Goal: Information Seeking & Learning: Learn about a topic

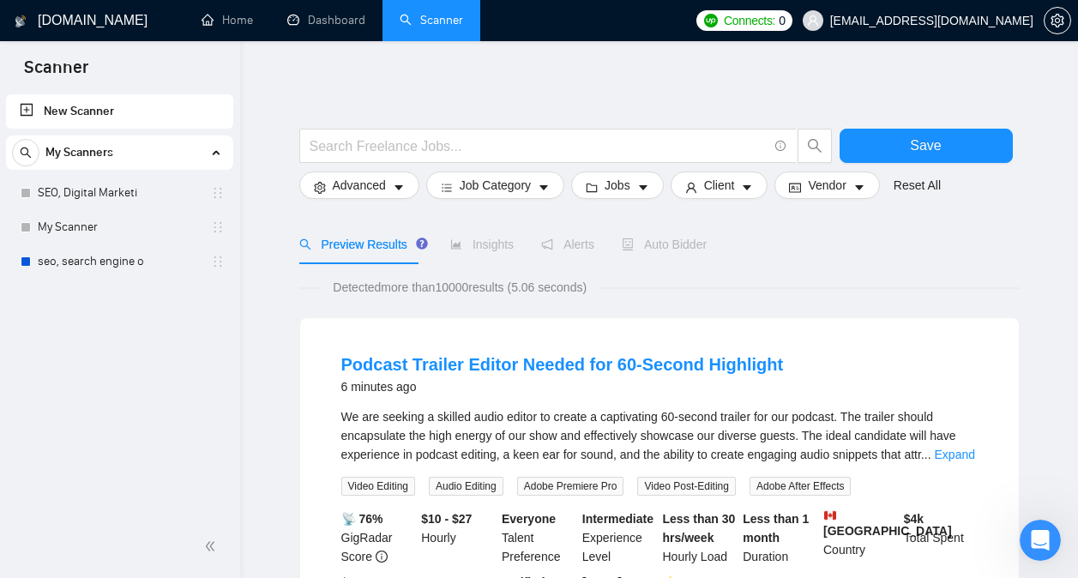
scroll to position [6127, 0]
click at [159, 188] on link "SEO, Digital Marketi" at bounding box center [119, 193] width 163 height 34
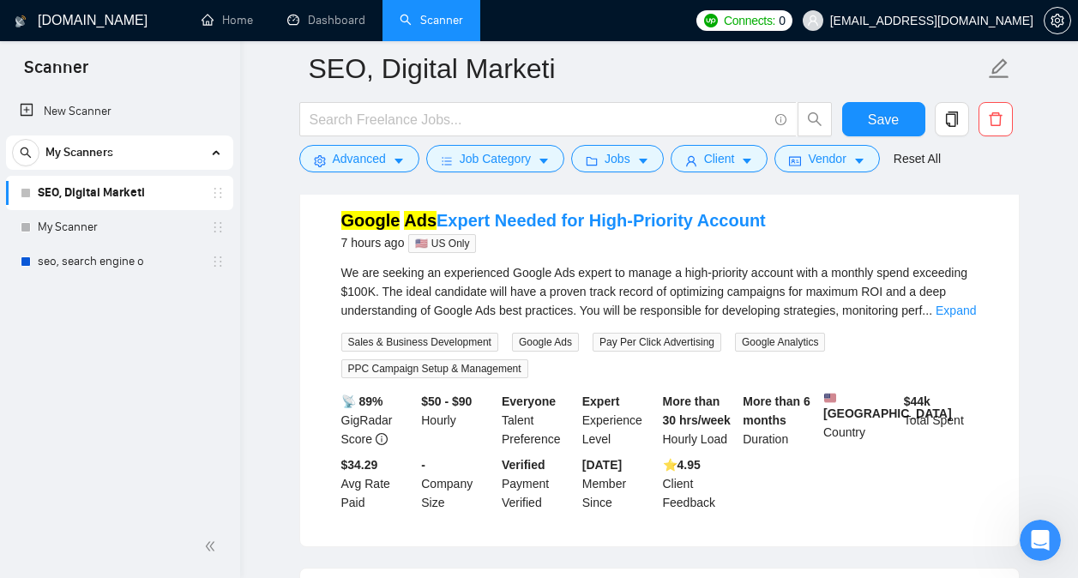
scroll to position [1288, 0]
click at [708, 231] on link "Google Ads Expert Needed for High-Priority Account" at bounding box center [553, 221] width 424 height 19
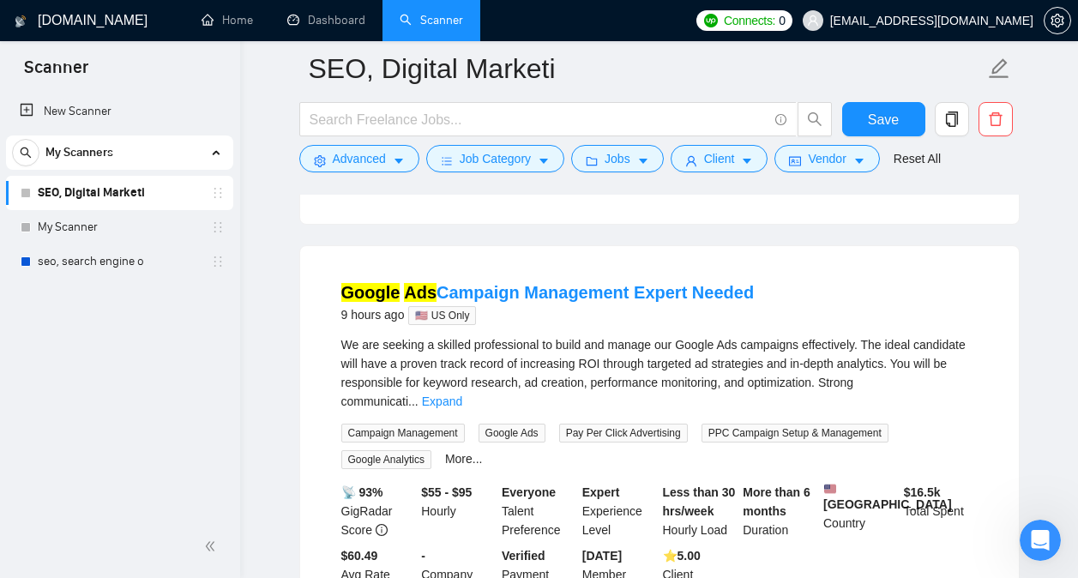
scroll to position [2048, 0]
click at [694, 283] on link "Google Ads Campaign Management Expert Needed" at bounding box center [547, 292] width 413 height 19
click at [96, 257] on link "seo, search engine o" at bounding box center [119, 261] width 163 height 34
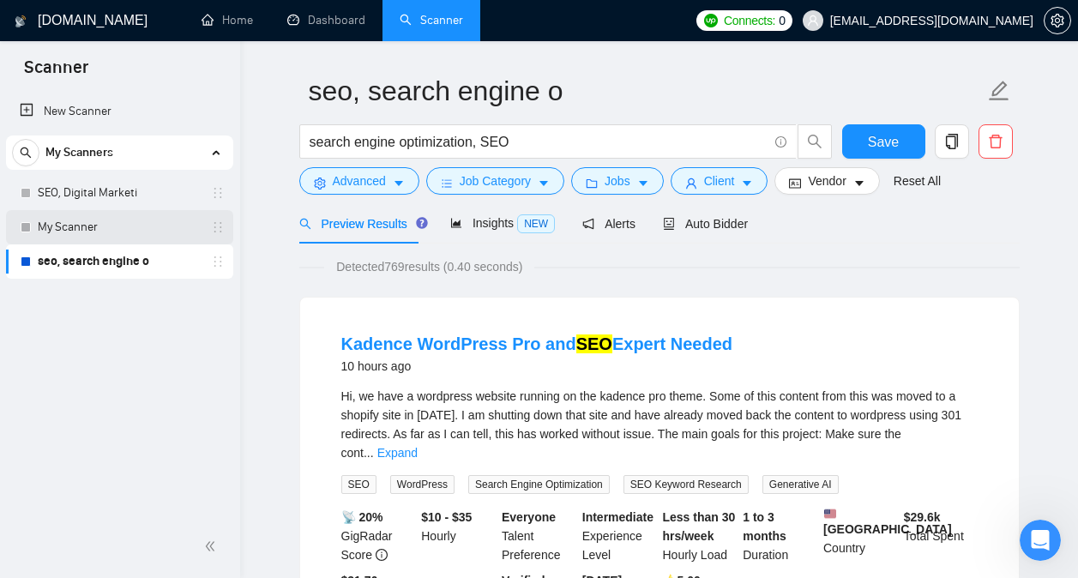
click at [124, 220] on link "My Scanner" at bounding box center [119, 227] width 163 height 34
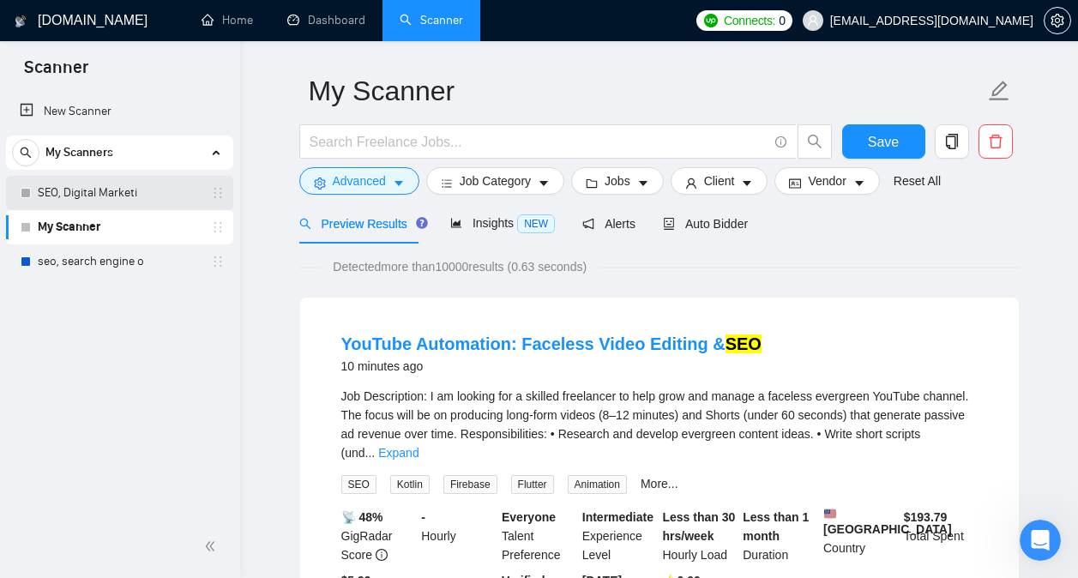
click at [141, 195] on link "SEO, Digital Marketi" at bounding box center [119, 193] width 163 height 34
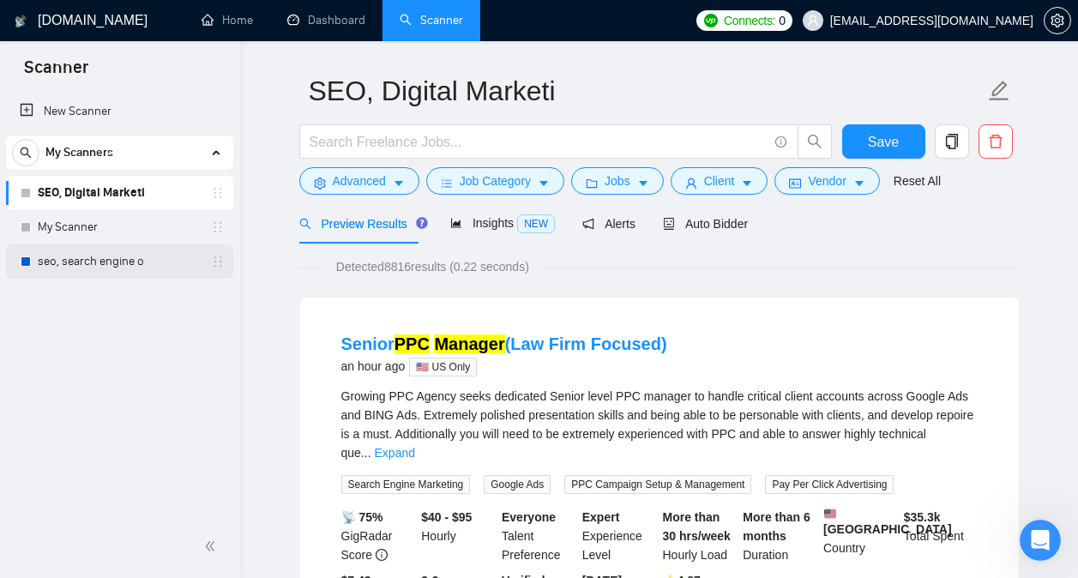
click at [117, 256] on link "seo, search engine o" at bounding box center [119, 261] width 163 height 34
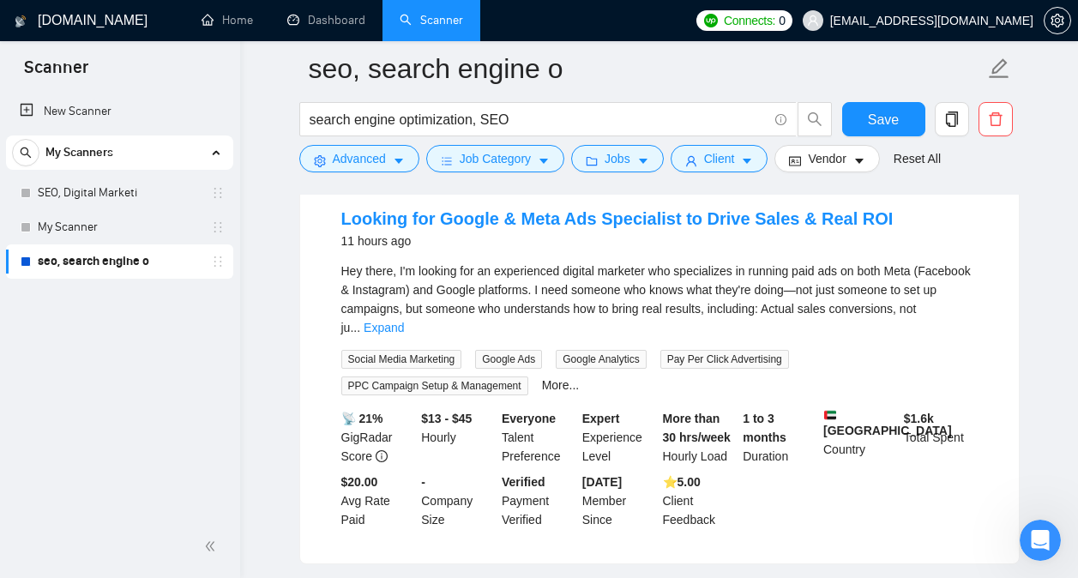
scroll to position [576, 0]
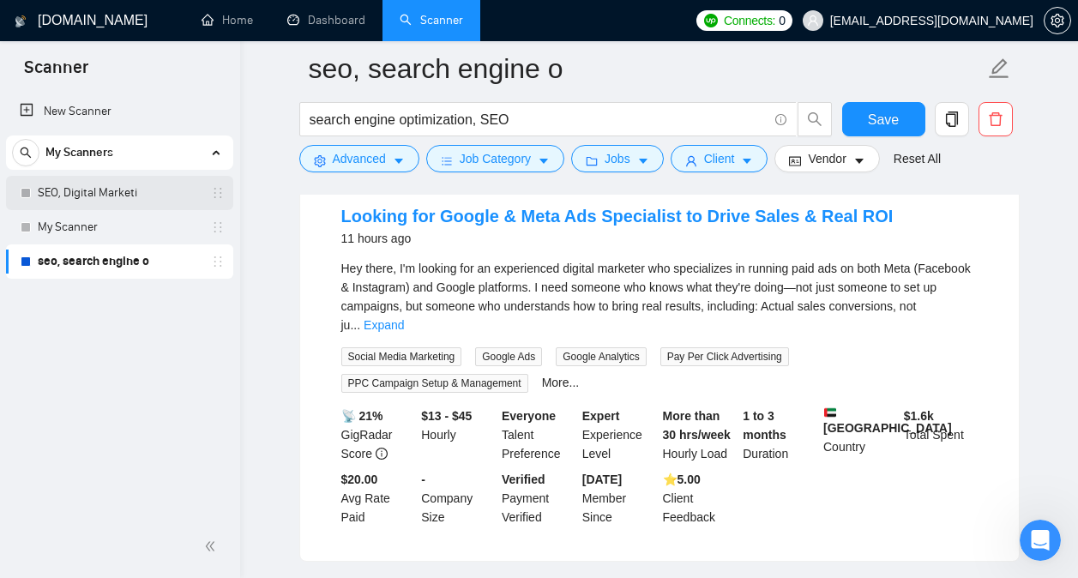
click at [120, 188] on link "SEO, Digital Marketi" at bounding box center [119, 193] width 163 height 34
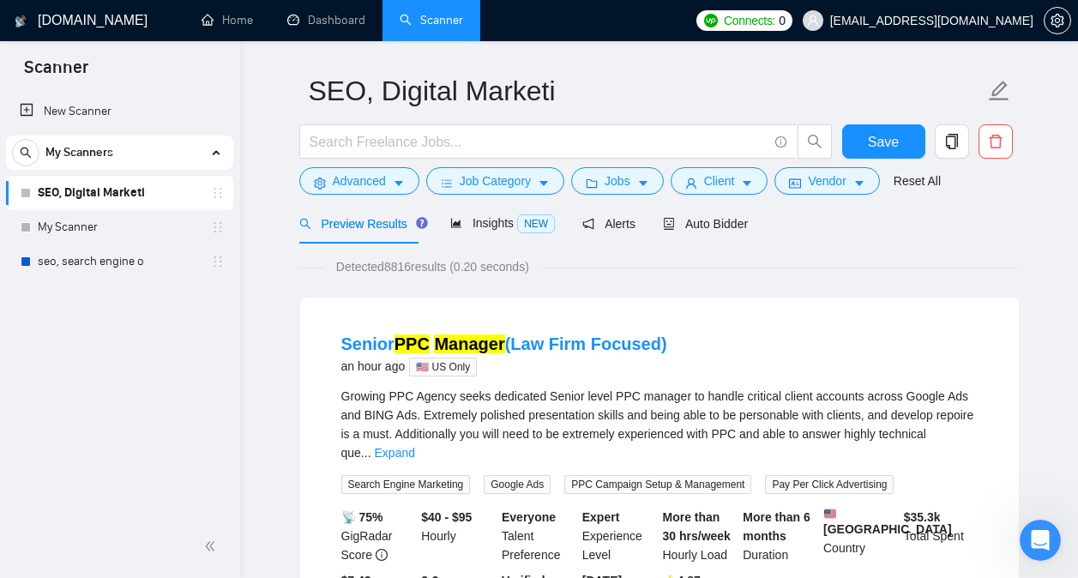
scroll to position [6127, 0]
click at [388, 182] on button "Advanced" at bounding box center [359, 180] width 120 height 27
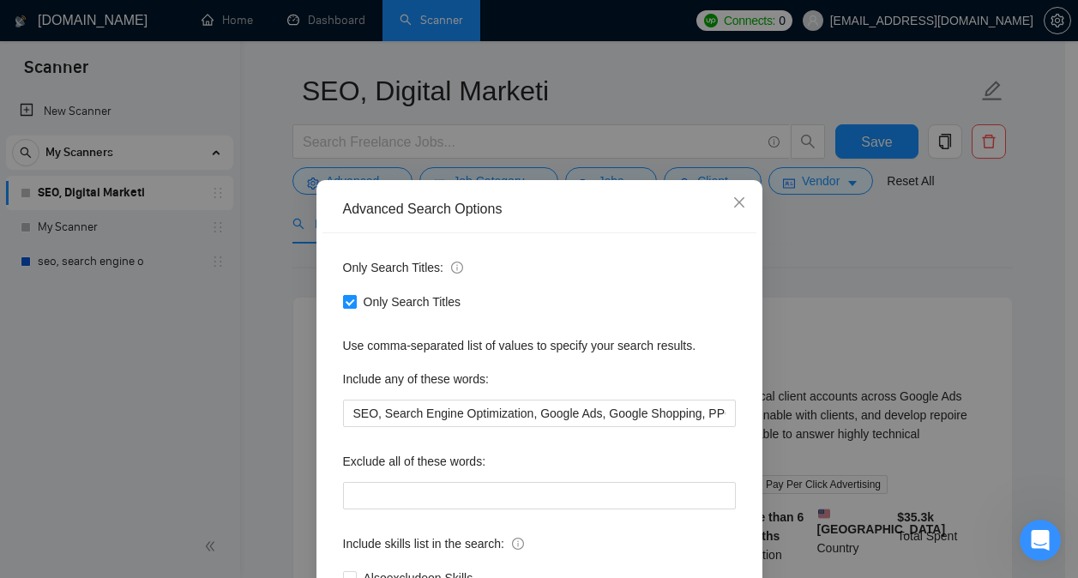
scroll to position [9, 0]
click at [266, 324] on div "Advanced Search Options Only Search Titles: Only Search Titles Use comma-separa…" at bounding box center [539, 289] width 1078 height 578
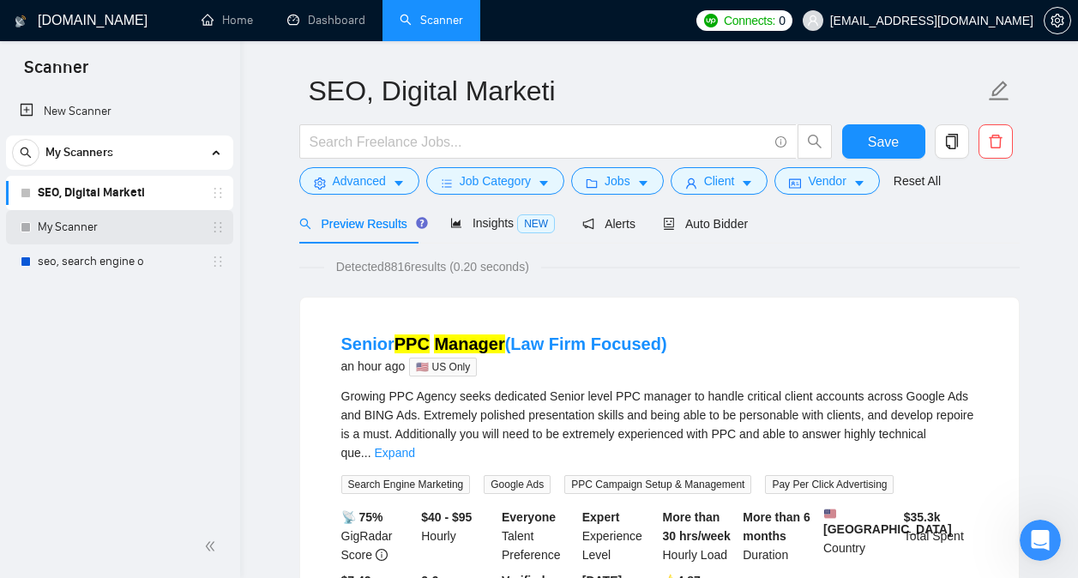
click at [118, 228] on link "My Scanner" at bounding box center [119, 227] width 163 height 34
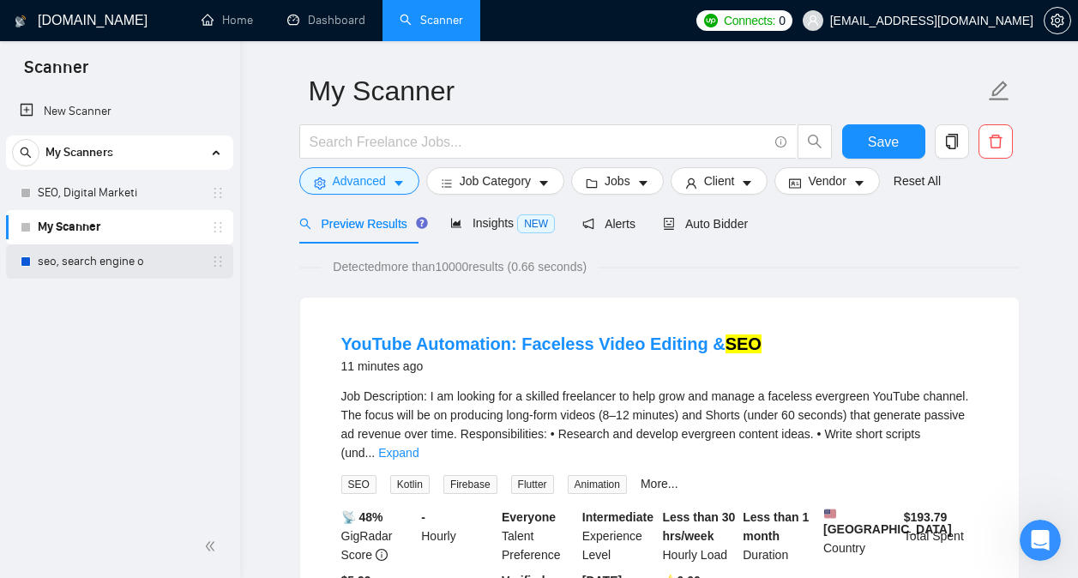
click at [130, 260] on link "seo, search engine o" at bounding box center [119, 261] width 163 height 34
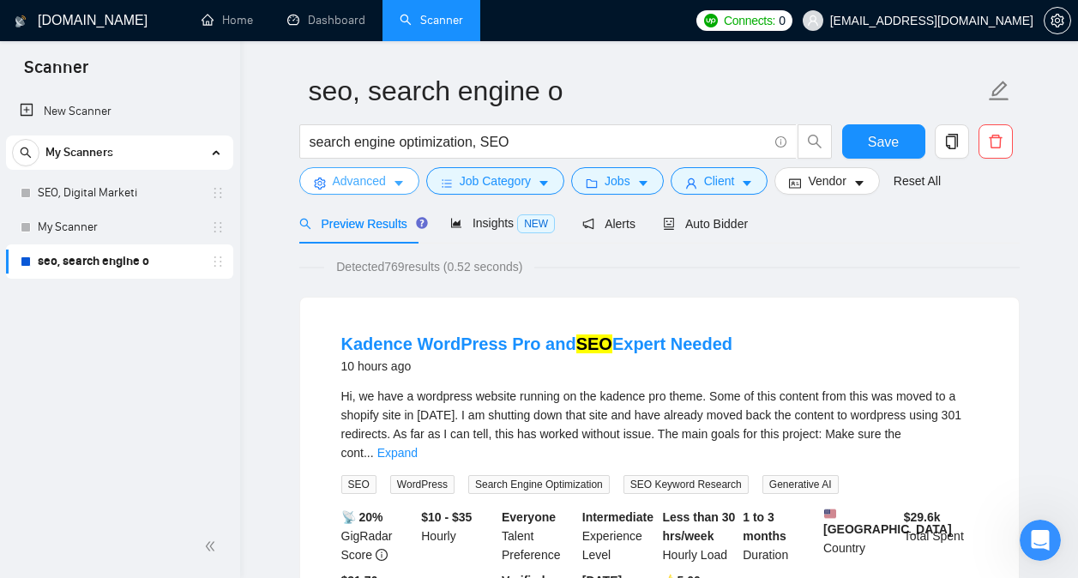
click at [393, 177] on span "caret-down" at bounding box center [399, 183] width 12 height 13
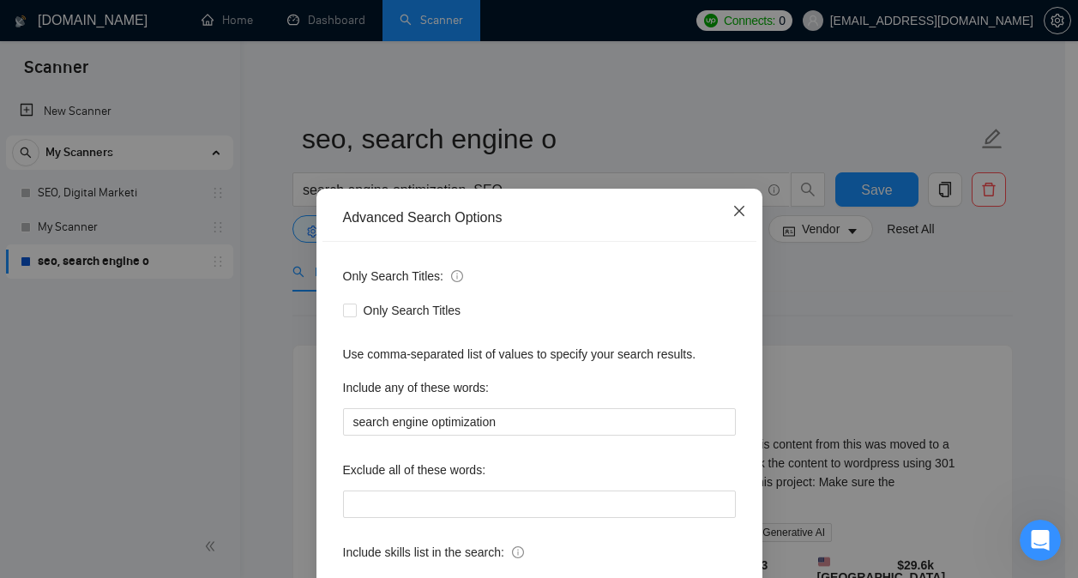
click at [726, 201] on span "Close" at bounding box center [739, 212] width 46 height 46
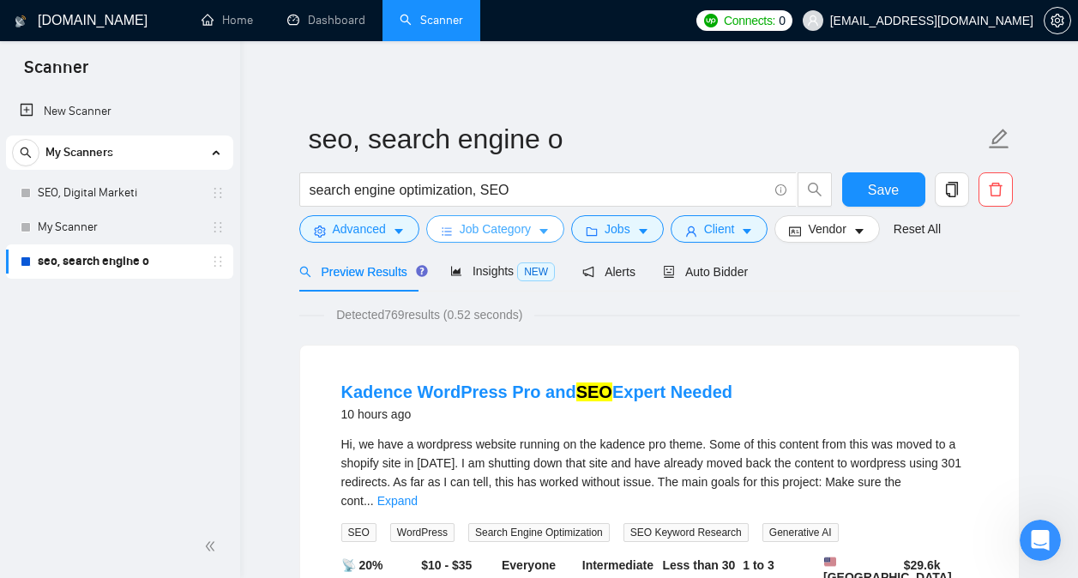
click at [523, 231] on span "Job Category" at bounding box center [495, 228] width 71 height 19
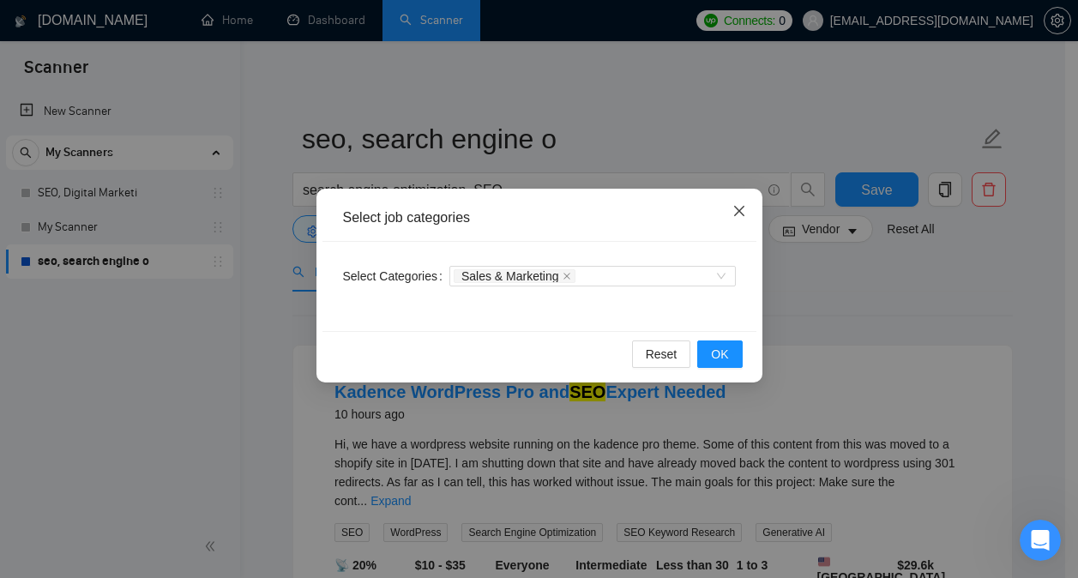
click at [742, 213] on icon "close" at bounding box center [739, 211] width 14 height 14
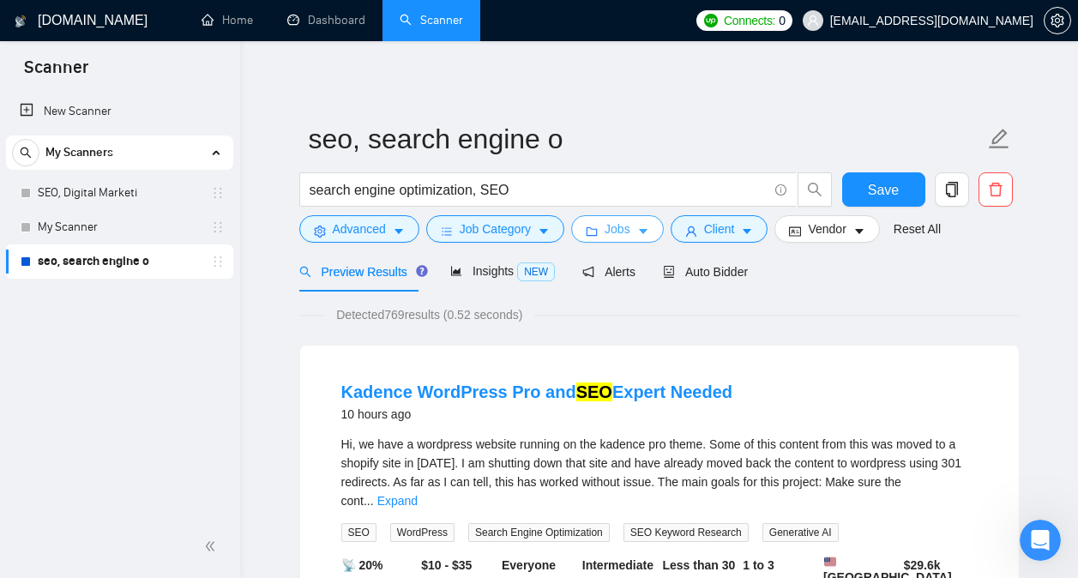
click at [638, 225] on span "caret-down" at bounding box center [643, 231] width 12 height 13
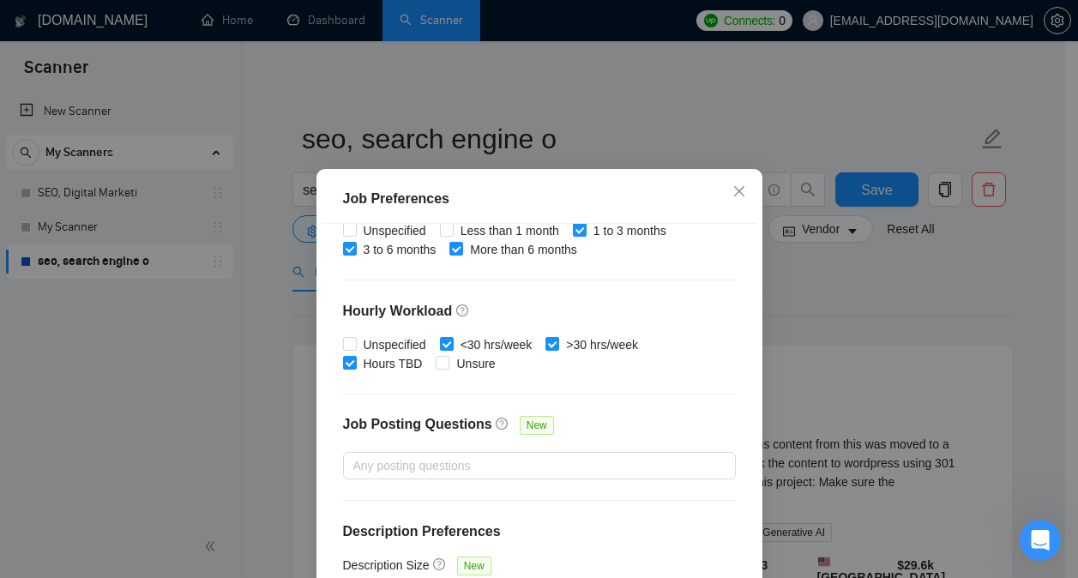
scroll to position [562, 0]
click at [732, 195] on icon "close" at bounding box center [739, 191] width 14 height 14
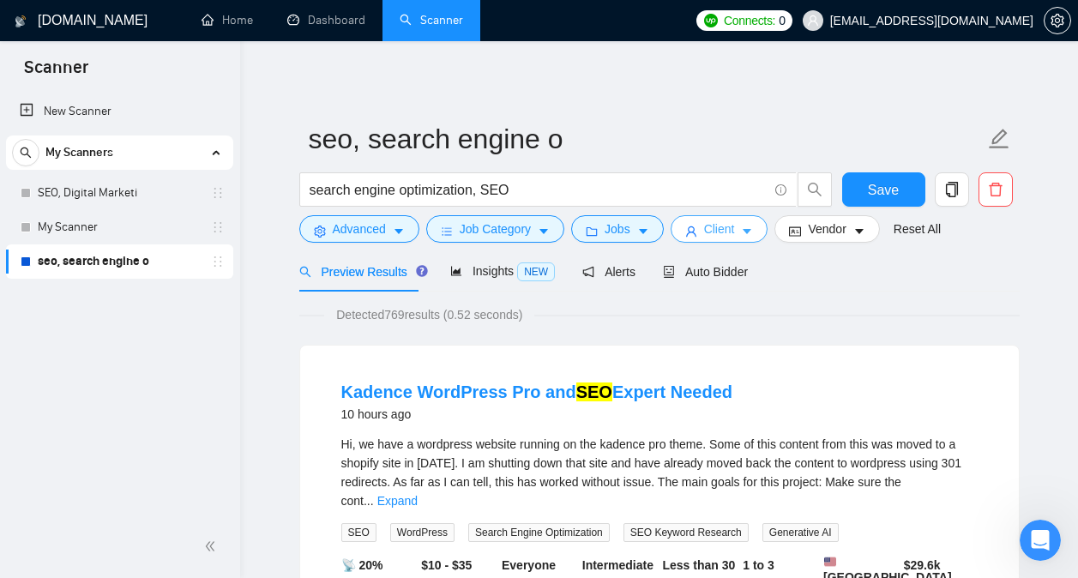
click at [715, 215] on button "Client" at bounding box center [719, 228] width 98 height 27
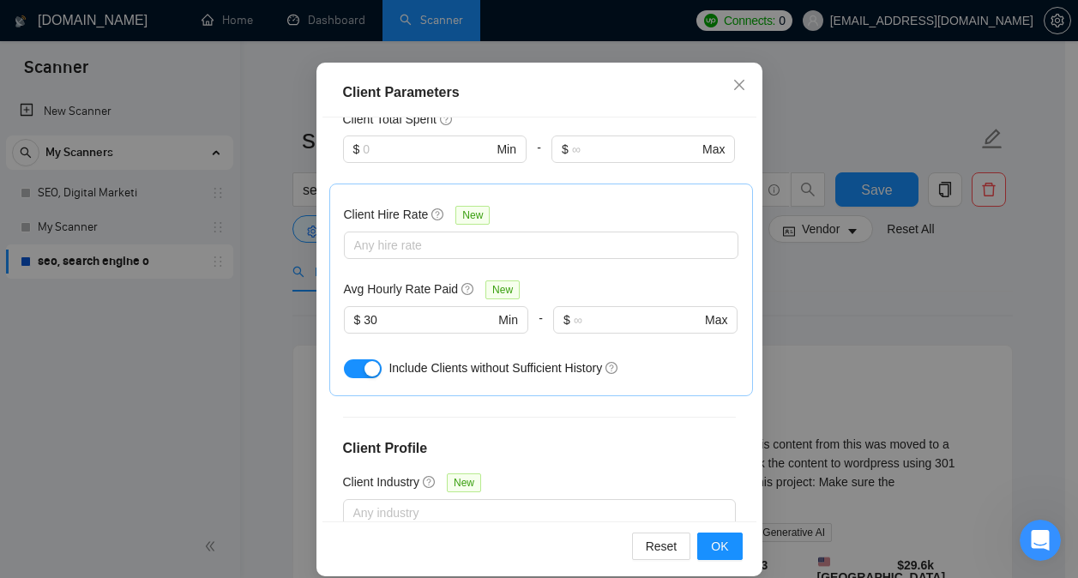
scroll to position [116, 0]
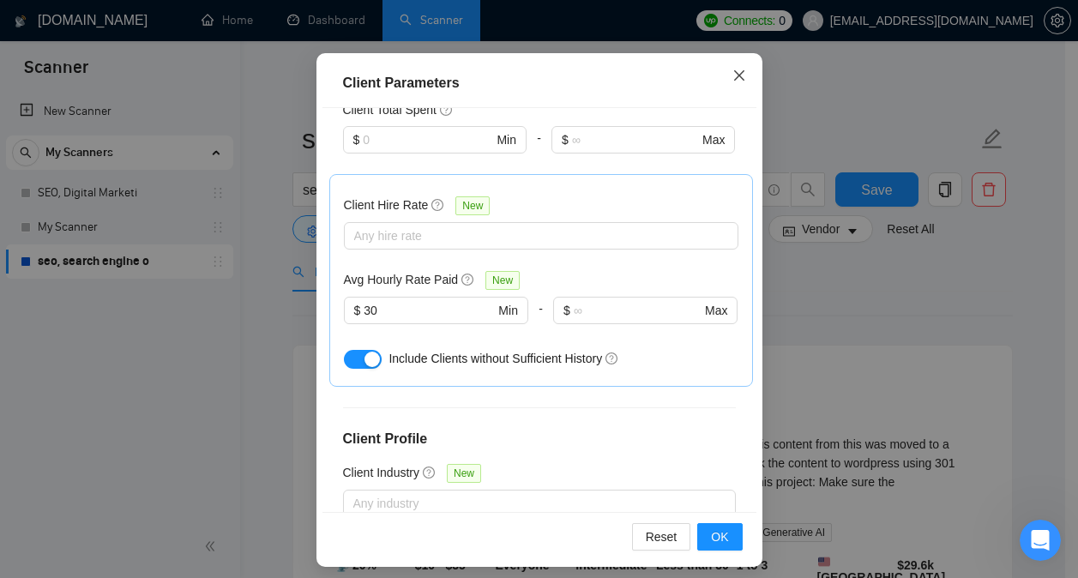
click at [736, 70] on icon "close" at bounding box center [739, 76] width 14 height 14
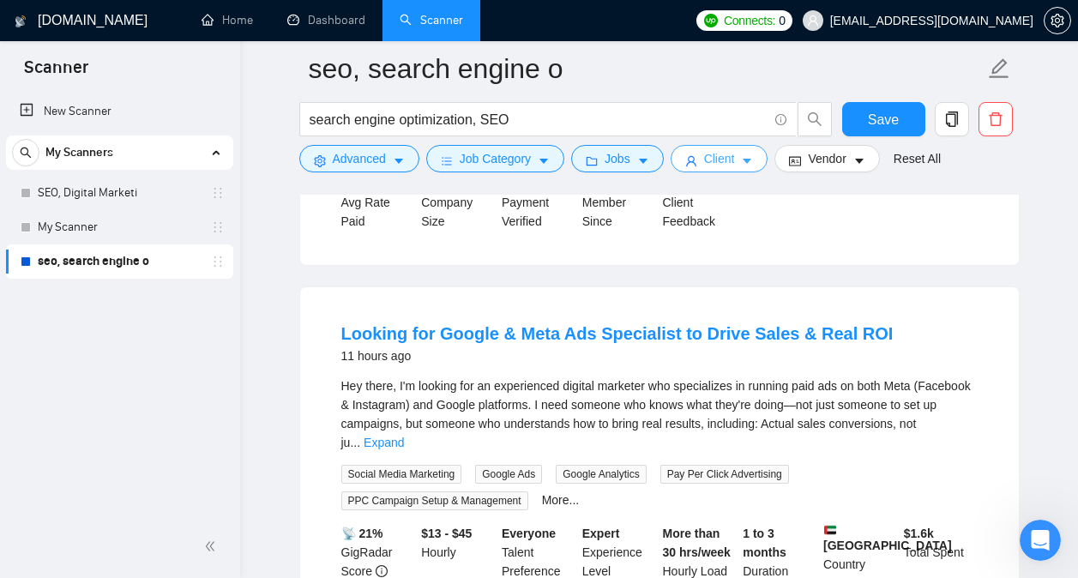
scroll to position [590, 0]
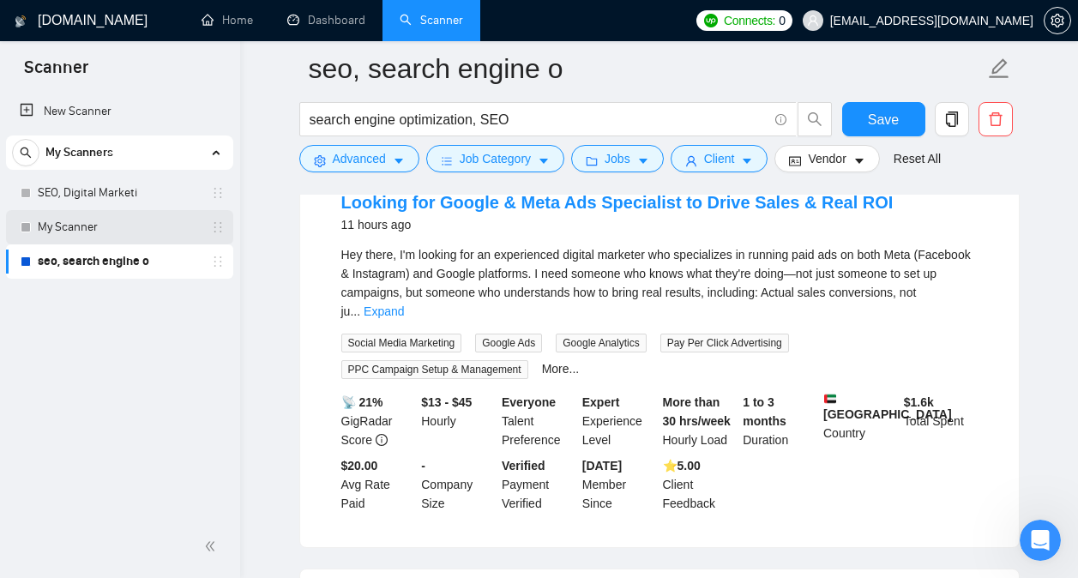
click at [96, 219] on link "My Scanner" at bounding box center [119, 227] width 163 height 34
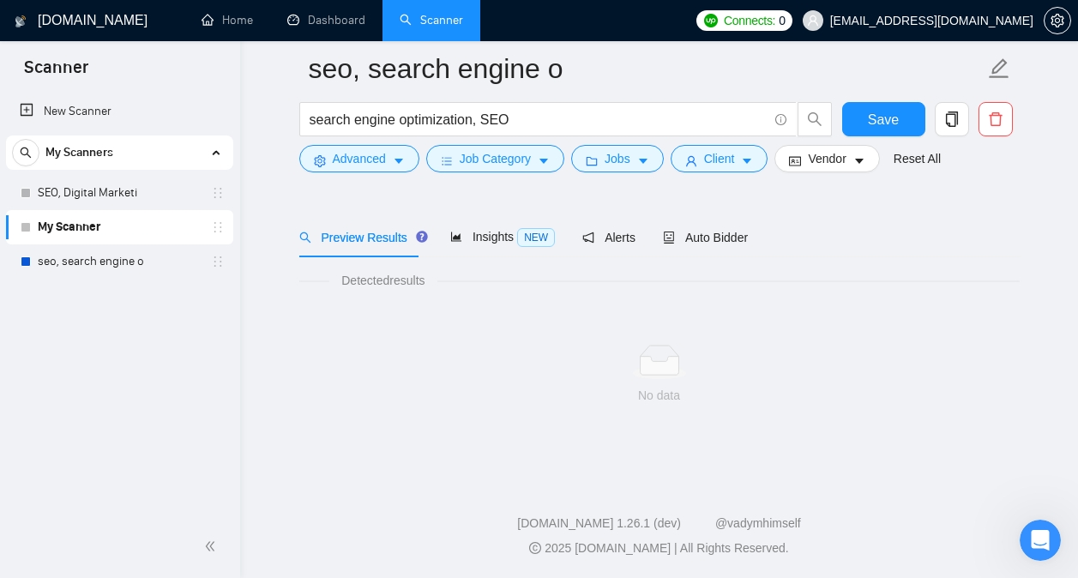
scroll to position [48, 0]
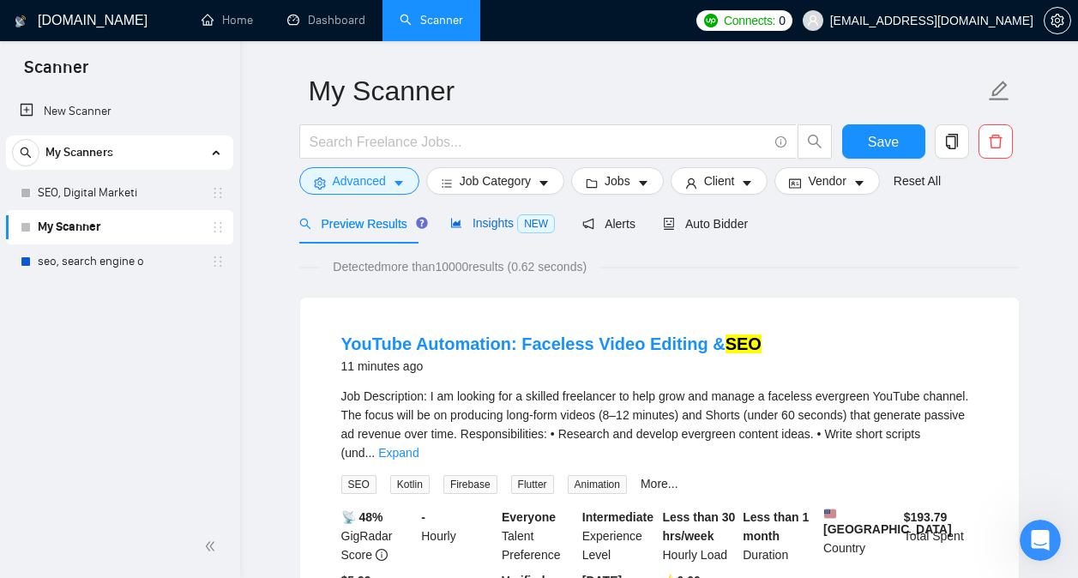
click at [486, 221] on span "Insights NEW" at bounding box center [502, 223] width 105 height 14
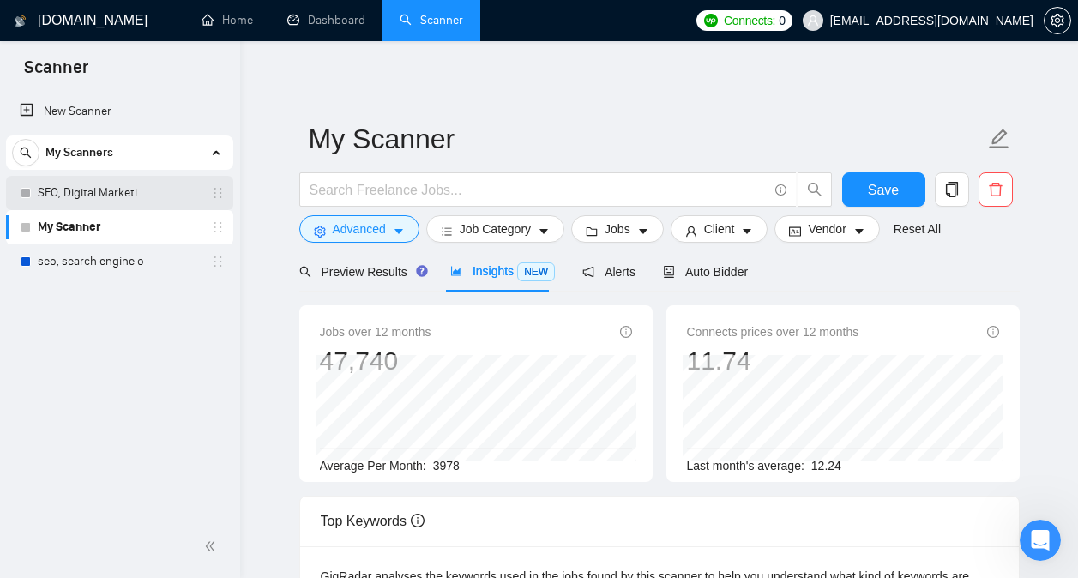
click at [116, 188] on link "SEO, Digital Marketi" at bounding box center [119, 193] width 163 height 34
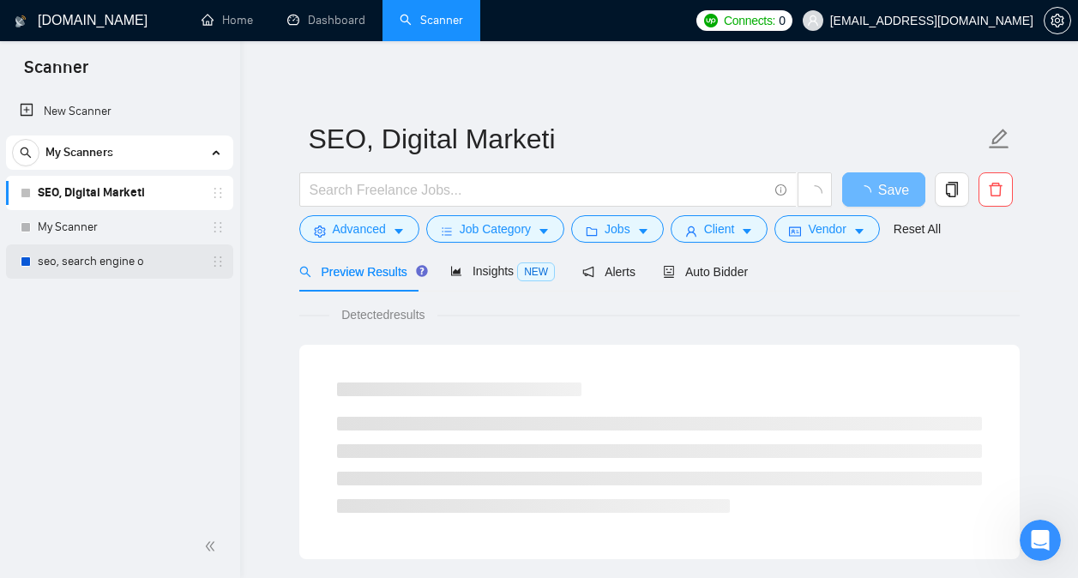
click at [99, 256] on link "seo, search engine o" at bounding box center [119, 261] width 163 height 34
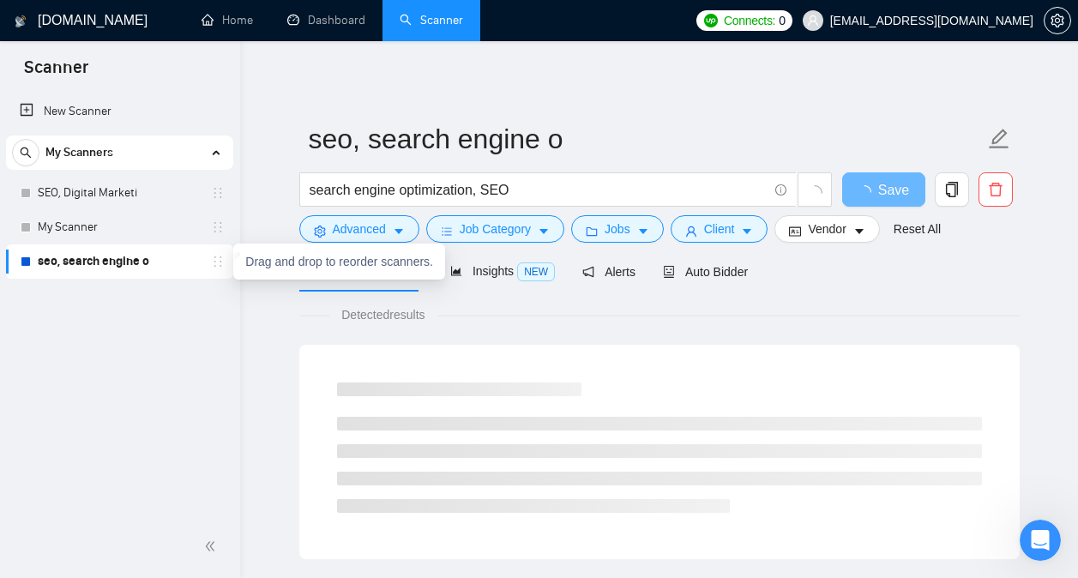
click at [216, 262] on icon "holder" at bounding box center [218, 262] width 14 height 14
